Goal: Transaction & Acquisition: Purchase product/service

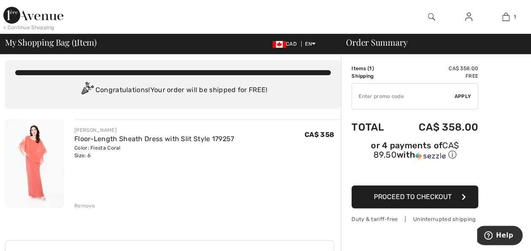
scroll to position [3, 0]
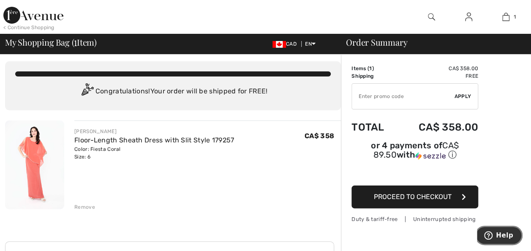
click at [501, 237] on span "Help" at bounding box center [504, 235] width 17 height 8
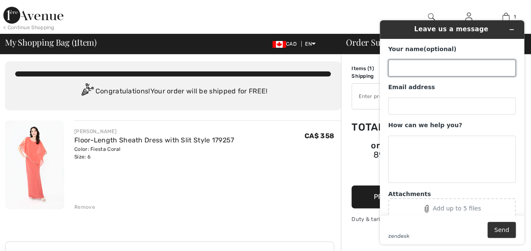
click at [398, 60] on input "Your name (optional)" at bounding box center [452, 68] width 128 height 17
click at [318, 161] on div "[PERSON_NAME] Floor-Length Sheath Dress with Slit Style 179257 Color: Fiesta Co…" at bounding box center [207, 165] width 267 height 90
click at [399, 69] on input "Your name (optional)" at bounding box center [452, 68] width 128 height 17
type input "[PERSON_NAME]"
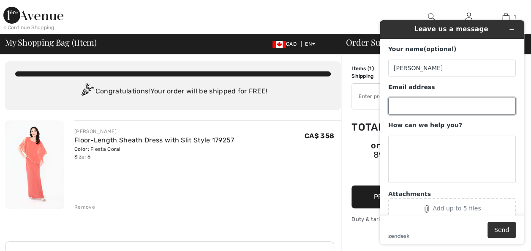
click at [404, 107] on input "Email address" at bounding box center [452, 106] width 128 height 17
click at [513, 30] on icon "Minimize widget" at bounding box center [512, 30] width 6 height 6
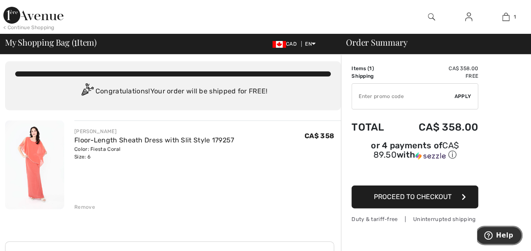
click at [507, 237] on span "Help" at bounding box center [504, 235] width 17 height 8
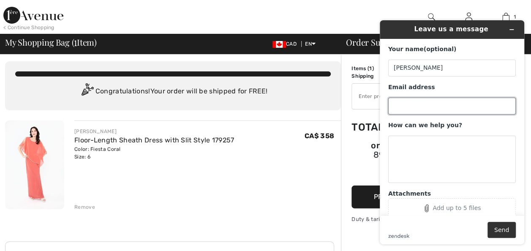
click at [399, 105] on input "Email address" at bounding box center [452, 106] width 128 height 17
type input "[EMAIL_ADDRESS][DOMAIN_NAME]"
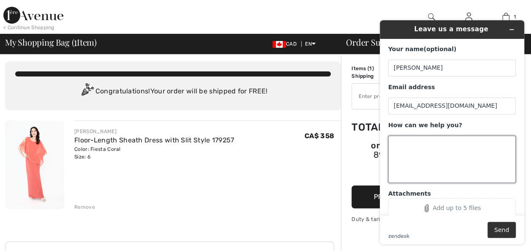
click at [401, 152] on textarea "How can we help you?" at bounding box center [452, 159] width 128 height 47
type textarea "j"
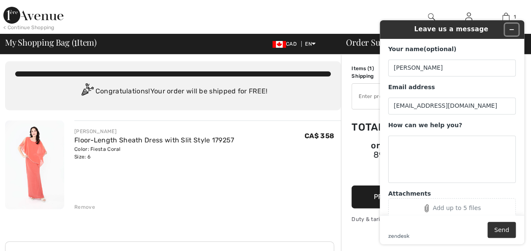
click at [511, 30] on icon "Minimize widget" at bounding box center [512, 30] width 6 height 6
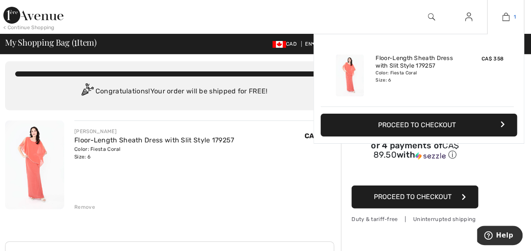
click at [506, 19] on img at bounding box center [505, 17] width 7 height 10
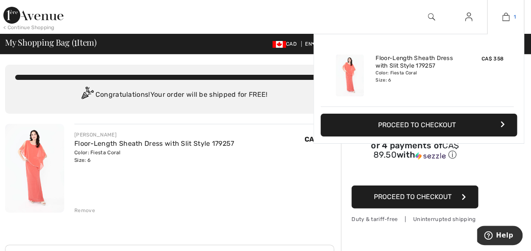
click at [504, 18] on img at bounding box center [505, 17] width 7 height 10
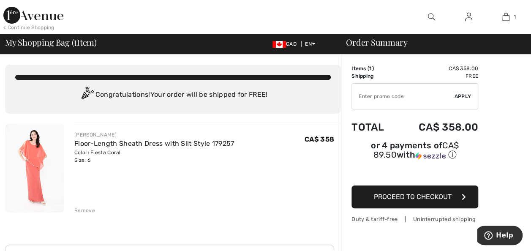
click at [441, 193] on span "Proceed to Checkout" at bounding box center [413, 197] width 78 height 8
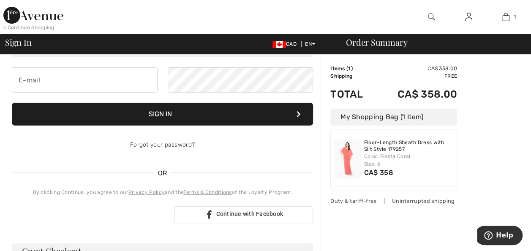
scroll to position [77, 0]
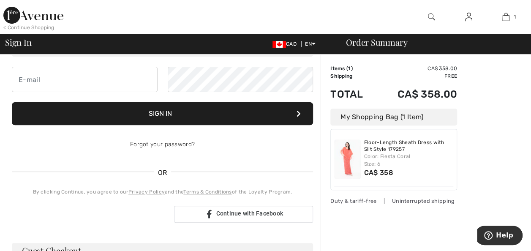
click at [387, 166] on div "Color: Fiesta Coral Size: 6" at bounding box center [409, 159] width 90 height 15
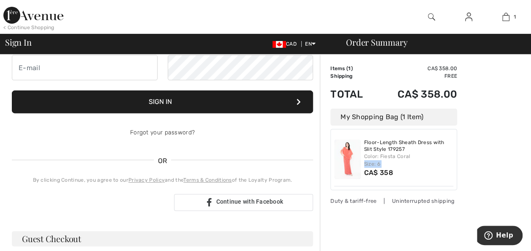
scroll to position [109, 0]
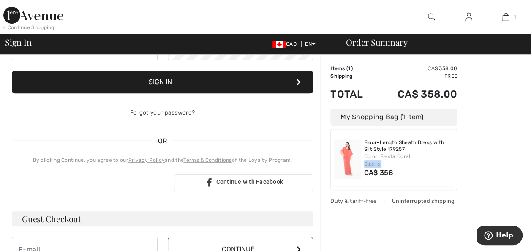
click at [38, 27] on div "< Continue Shopping" at bounding box center [28, 28] width 51 height 8
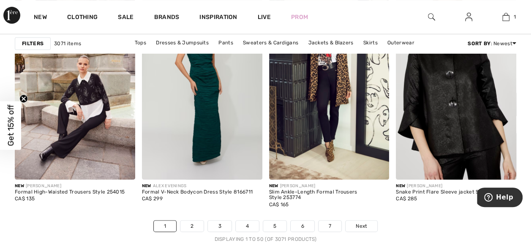
scroll to position [3307, 0]
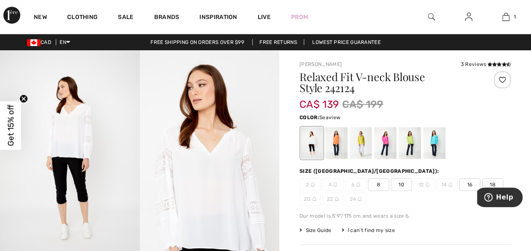
click at [434, 144] on div at bounding box center [434, 143] width 22 height 32
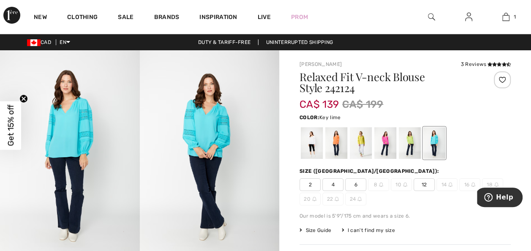
click at [411, 143] on div at bounding box center [410, 143] width 22 height 32
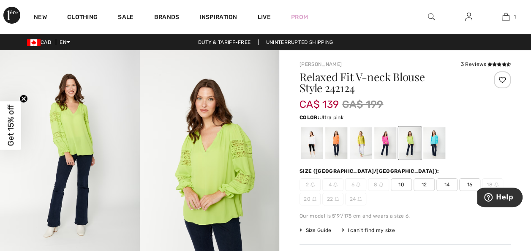
click at [386, 144] on div at bounding box center [385, 143] width 22 height 32
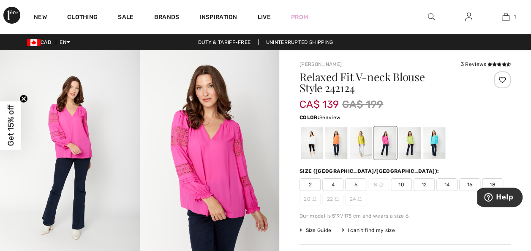
click at [433, 144] on div at bounding box center [434, 143] width 22 height 32
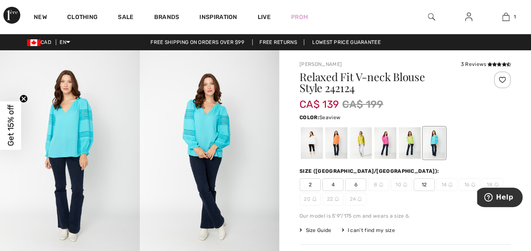
click at [212, 136] on img at bounding box center [210, 155] width 140 height 210
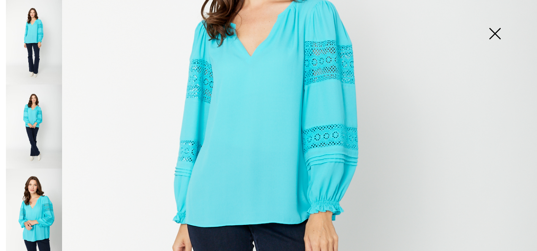
scroll to position [187, 0]
click at [494, 33] on img at bounding box center [495, 35] width 42 height 44
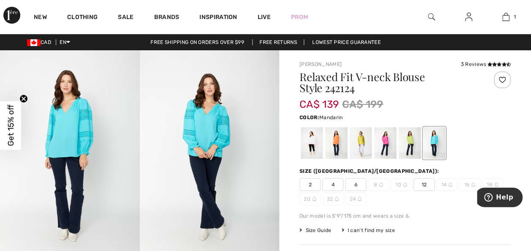
click at [338, 144] on div at bounding box center [336, 143] width 22 height 32
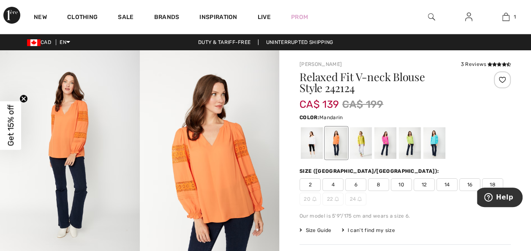
click at [237, 169] on img at bounding box center [210, 155] width 140 height 210
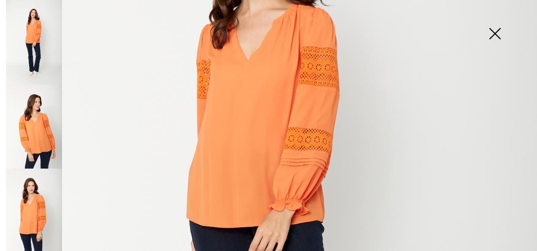
click at [495, 32] on img at bounding box center [495, 35] width 42 height 44
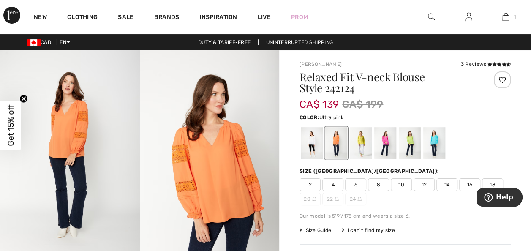
click at [389, 142] on div at bounding box center [385, 143] width 22 height 32
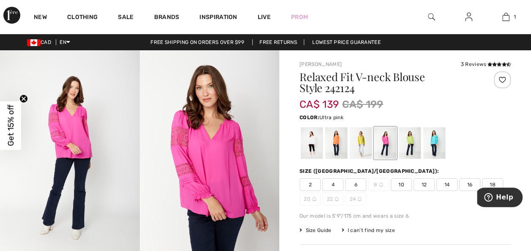
click at [233, 173] on img at bounding box center [210, 155] width 140 height 210
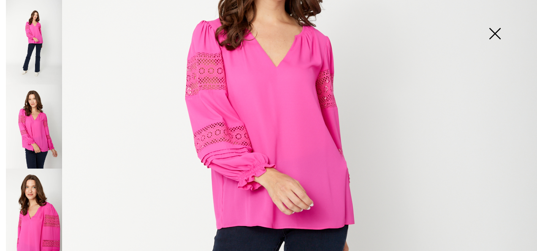
click at [41, 37] on img at bounding box center [34, 42] width 56 height 84
click at [40, 129] on img at bounding box center [34, 126] width 56 height 84
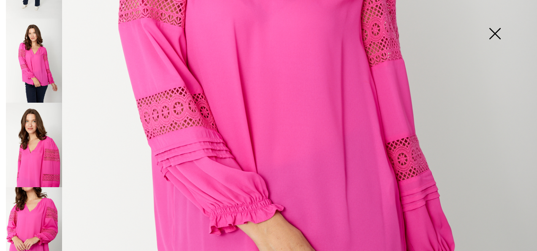
scroll to position [256, 0]
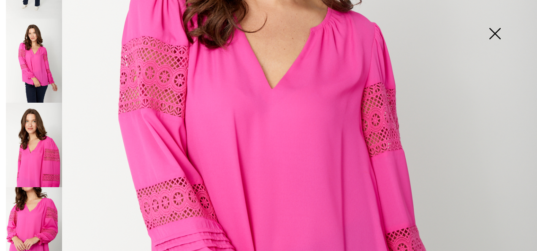
click at [24, 224] on img at bounding box center [34, 229] width 56 height 84
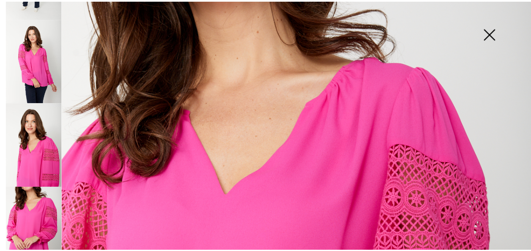
scroll to position [0, 0]
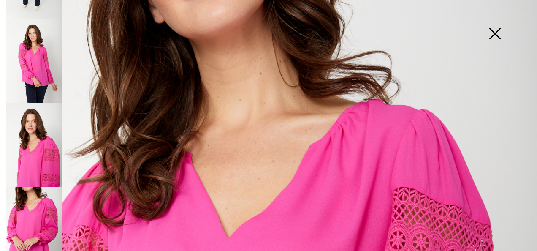
click at [494, 34] on img at bounding box center [495, 35] width 42 height 44
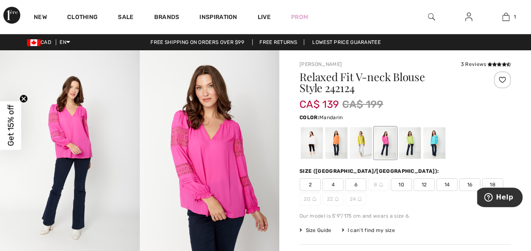
click at [334, 144] on div at bounding box center [336, 143] width 22 height 32
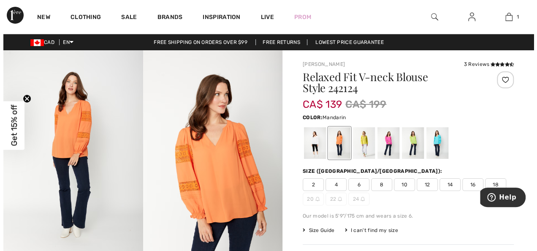
scroll to position [10, 0]
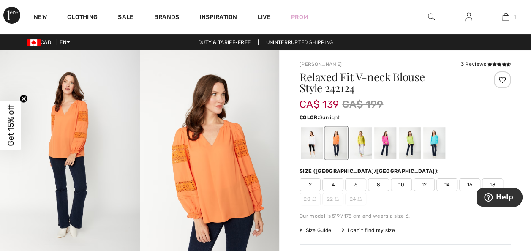
click at [363, 146] on div at bounding box center [361, 143] width 22 height 32
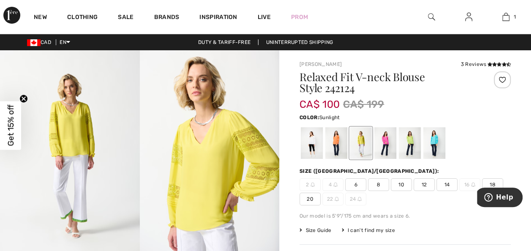
click at [198, 168] on img at bounding box center [210, 154] width 140 height 209
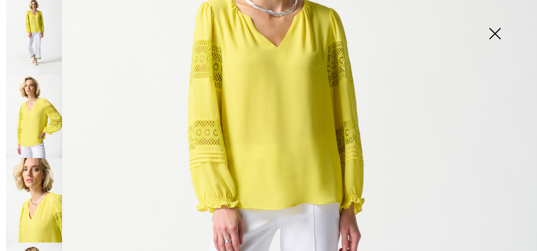
scroll to position [198, 0]
click at [497, 33] on img at bounding box center [495, 35] width 42 height 44
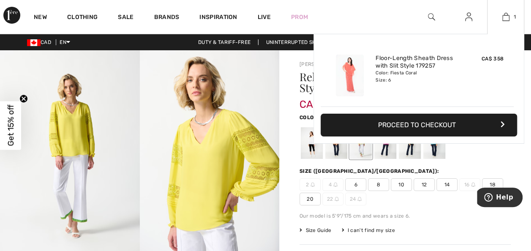
click at [389, 165] on div "Added to Bag Frank Lyman Floor-length Sheath Dress With Slit Style 179257 CA$ 3…" at bounding box center [418, 109] width 211 height 150
click at [433, 144] on div "Added to Bag Frank Lyman Floor-length Sheath Dress With Slit Style 179257 CA$ 3…" at bounding box center [418, 109] width 211 height 150
click at [437, 149] on div "Added to Bag Frank Lyman Floor-length Sheath Dress With Slit Style 179257 CA$ 3…" at bounding box center [418, 109] width 211 height 150
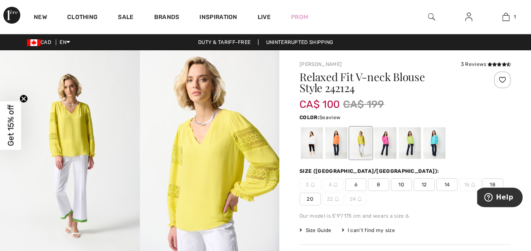
click at [433, 141] on div at bounding box center [434, 143] width 22 height 32
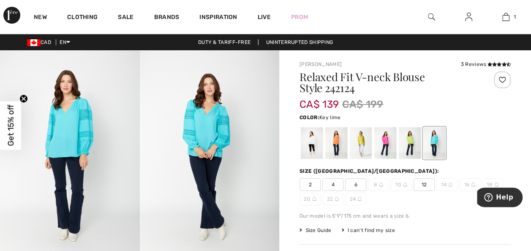
click at [413, 150] on div at bounding box center [410, 143] width 22 height 32
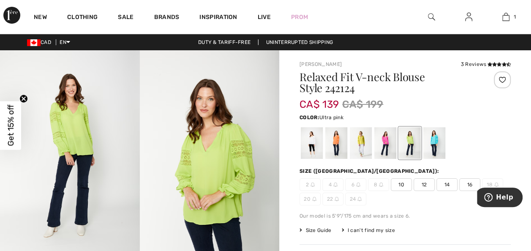
click at [387, 143] on div at bounding box center [385, 143] width 22 height 32
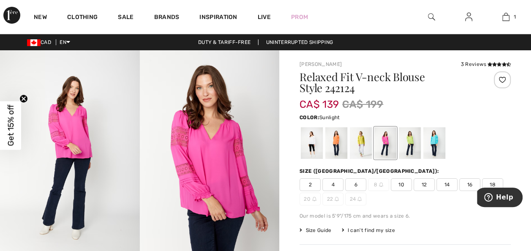
click at [362, 138] on div at bounding box center [361, 143] width 22 height 32
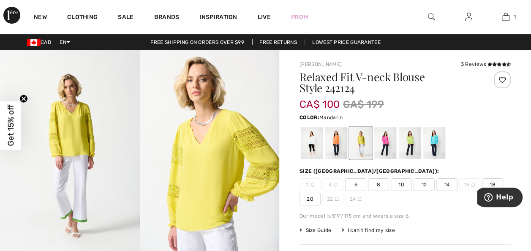
click at [338, 139] on div at bounding box center [336, 143] width 22 height 32
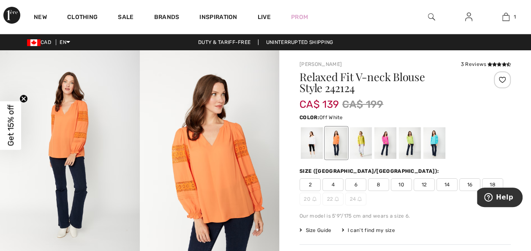
click at [312, 140] on div at bounding box center [312, 143] width 22 height 32
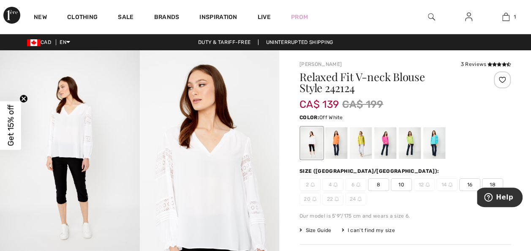
click at [199, 180] on img at bounding box center [210, 155] width 140 height 210
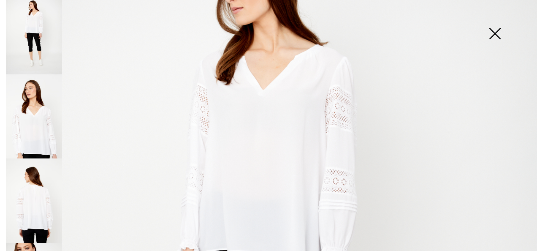
scroll to position [156, 0]
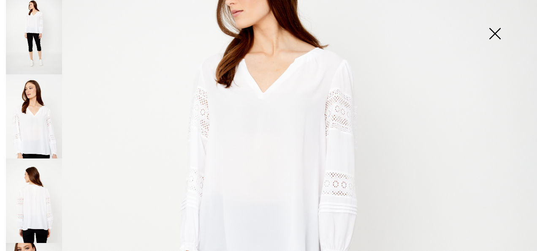
click at [495, 34] on img at bounding box center [495, 35] width 42 height 44
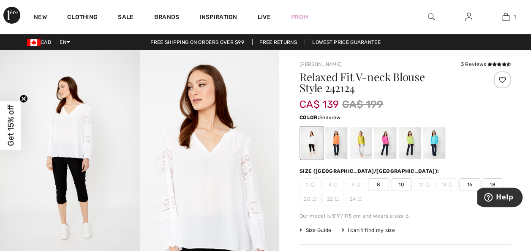
click at [437, 142] on div at bounding box center [434, 143] width 22 height 32
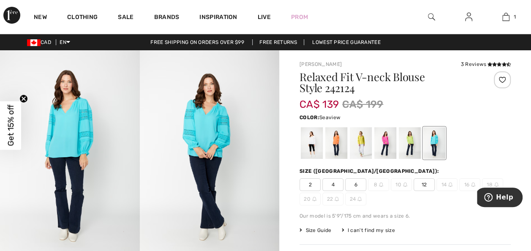
click at [243, 152] on img at bounding box center [210, 155] width 140 height 210
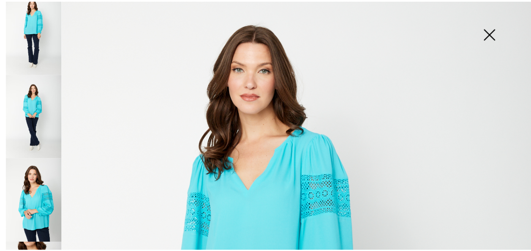
scroll to position [0, 0]
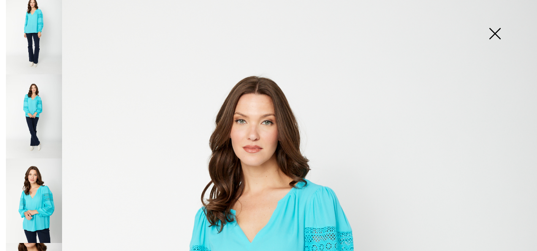
click at [496, 31] on img at bounding box center [495, 35] width 42 height 44
